Goal: Check status: Check status

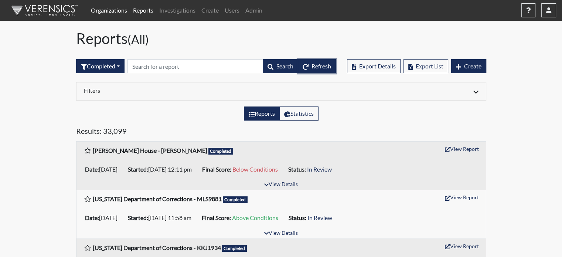
click at [325, 68] on span "Refresh" at bounding box center [322, 65] width 20 height 7
click at [312, 64] on span "Refresh" at bounding box center [322, 65] width 20 height 7
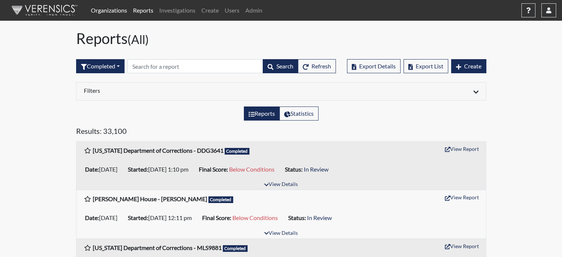
click at [116, 9] on link "Organizations" at bounding box center [109, 10] width 42 height 15
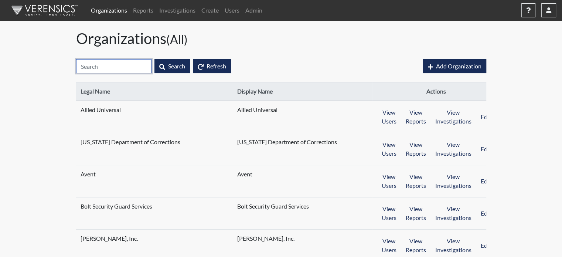
click at [116, 65] on input "text" at bounding box center [113, 66] width 75 height 14
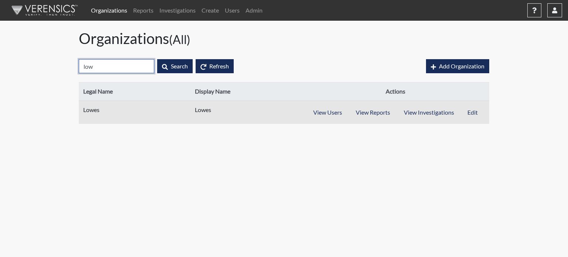
type input "low"
click at [422, 121] on td "View Users View Reports View Investigations Edit" at bounding box center [395, 112] width 187 height 23
click at [423, 116] on button "View Investigations" at bounding box center [429, 112] width 64 height 14
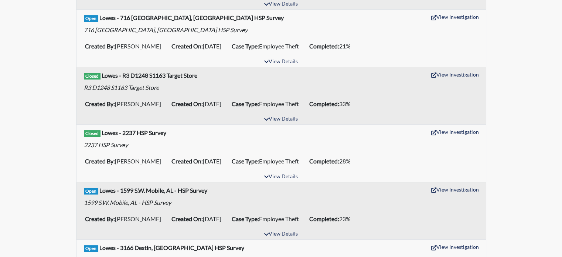
scroll to position [148, 0]
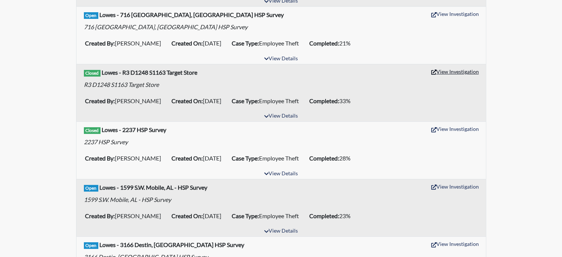
click at [460, 70] on button "View Investigation" at bounding box center [455, 71] width 54 height 11
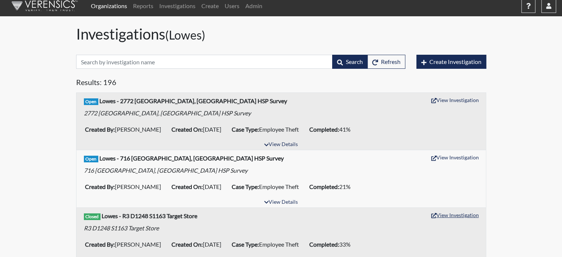
scroll to position [0, 0]
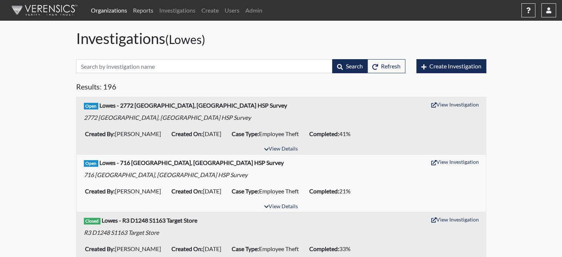
click at [141, 8] on link "Reports" at bounding box center [143, 10] width 26 height 15
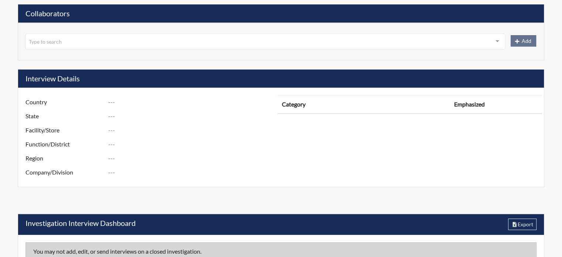
scroll to position [276, 0]
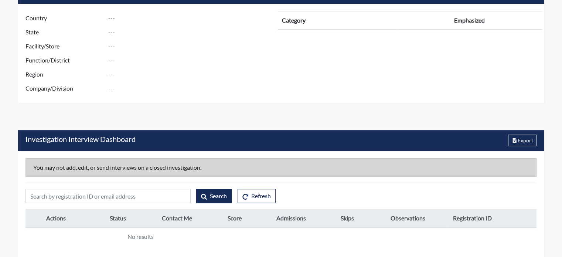
type input "R3 D1248 S1163 Target Store"
type input "[PERSON_NAME]"
type input "[DATE]"
type input "Employee Theft"
type input "[DATE]"
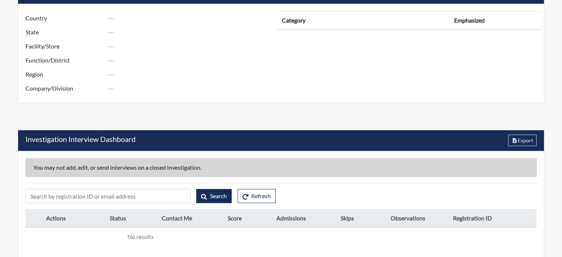
type input "Unsubstantiated"
type input "[GEOGRAPHIC_DATA]"
type input "[US_STATE]"
type input "1163 S.E. [GEOGRAPHIC_DATA] [GEOGRAPHIC_DATA]"
type input "1248"
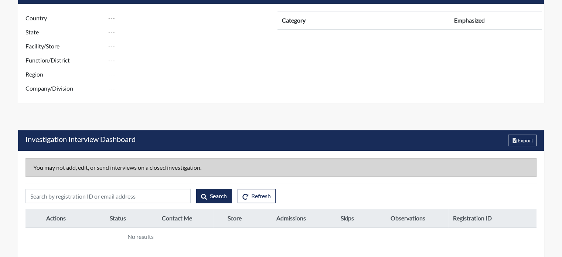
type input "3"
type input "South"
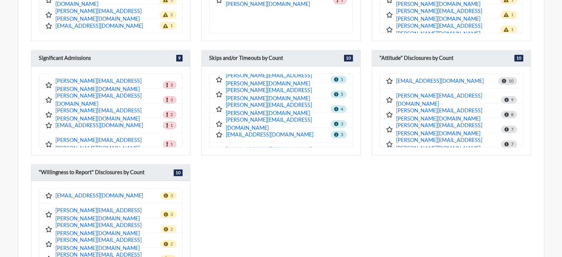
scroll to position [74, 0]
